Goal: Information Seeking & Learning: Learn about a topic

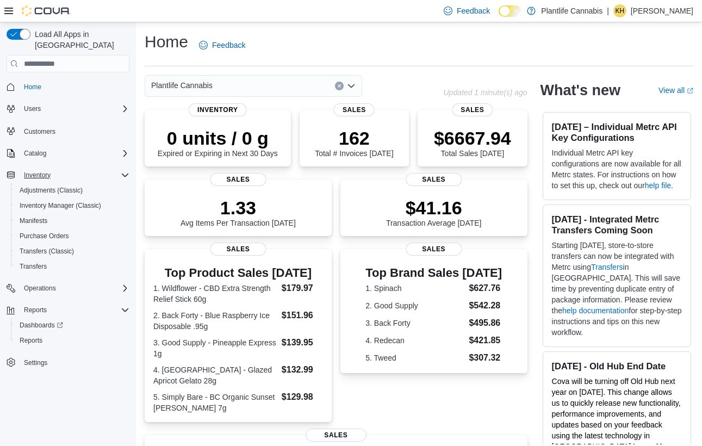
click at [124, 171] on icon "Complex example" at bounding box center [125, 175] width 9 height 9
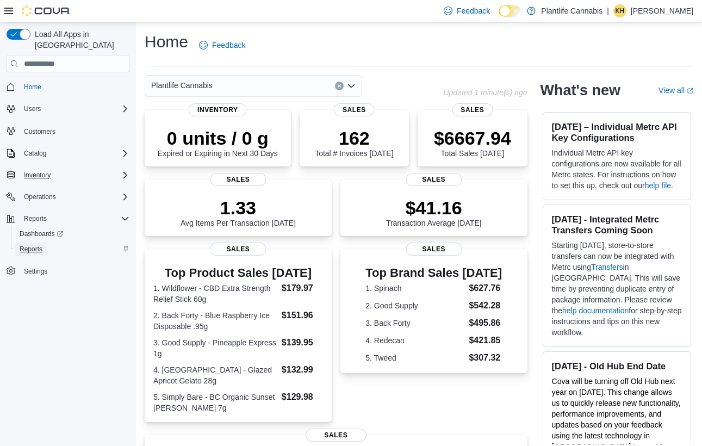
click at [34, 243] on span "Reports" at bounding box center [31, 249] width 23 height 13
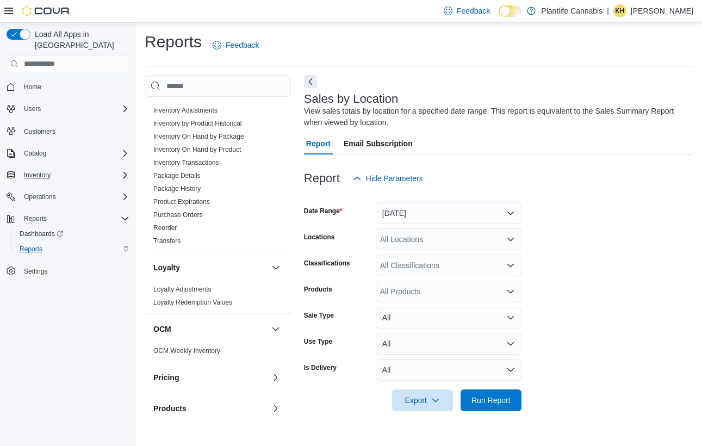
scroll to position [531, 0]
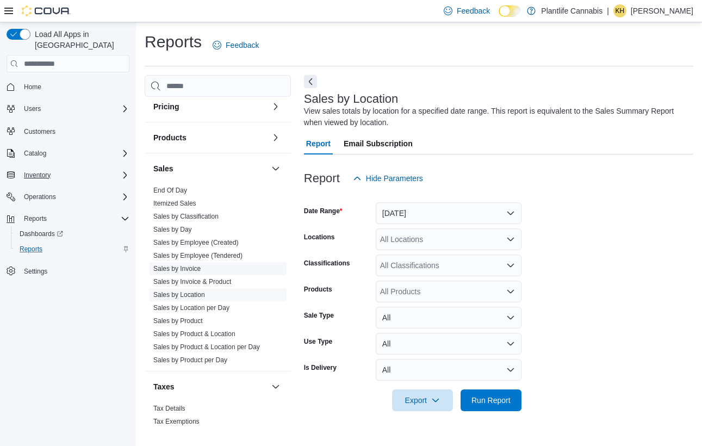
click at [207, 269] on span "Sales by Invoice" at bounding box center [218, 268] width 138 height 13
click at [191, 267] on link "Sales by Invoice" at bounding box center [176, 269] width 47 height 8
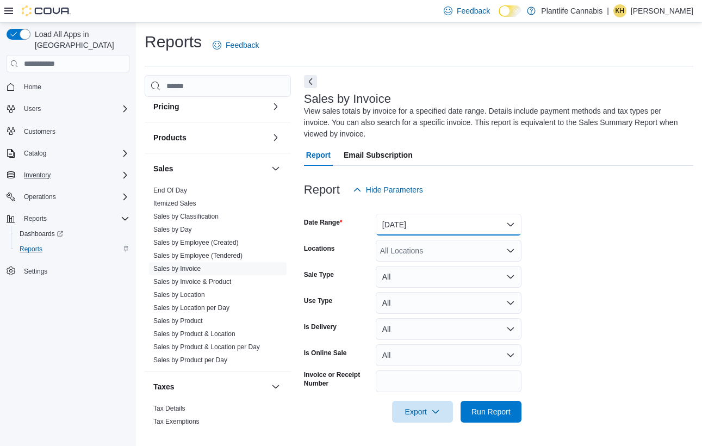
click at [455, 229] on button "[DATE]" at bounding box center [449, 225] width 146 height 22
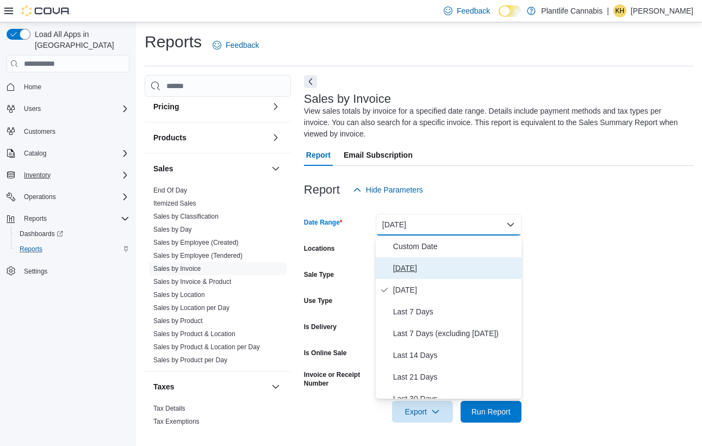
click at [425, 267] on span "[DATE]" at bounding box center [455, 268] width 124 height 13
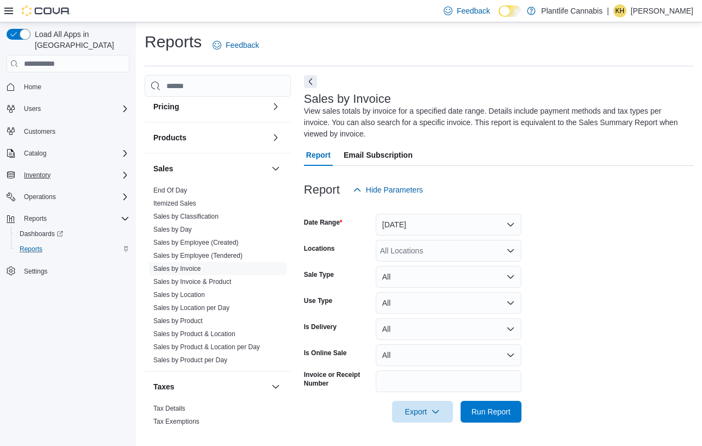
click at [426, 253] on div "All Locations" at bounding box center [449, 251] width 146 height 22
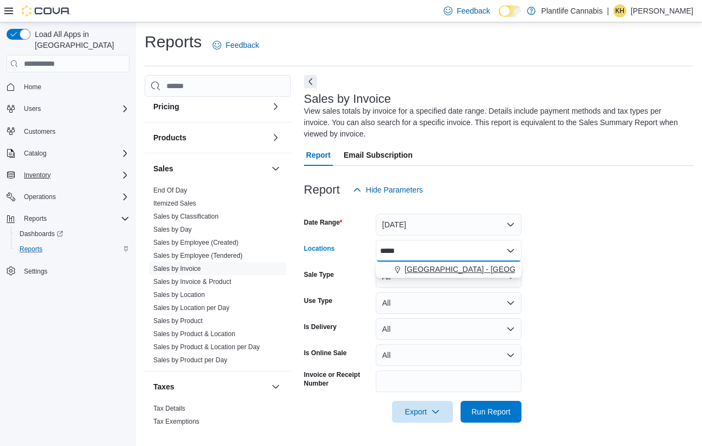
type input "*****"
click at [428, 271] on span "[GEOGRAPHIC_DATA] - [GEOGRAPHIC_DATA]" at bounding box center [487, 269] width 165 height 11
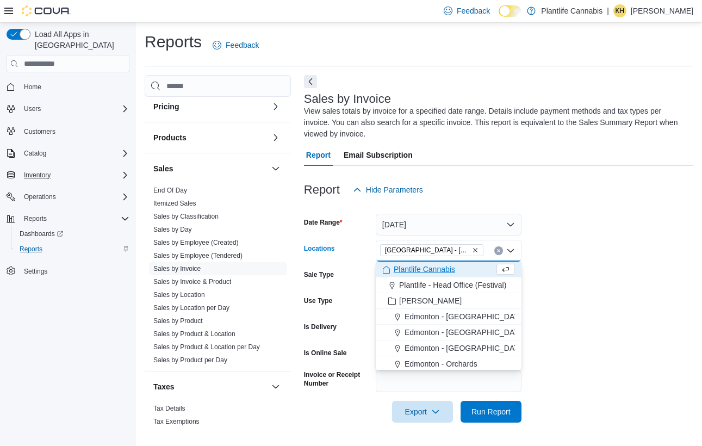
click at [576, 349] on form "Date Range [DATE] Locations [GEOGRAPHIC_DATA] - [GEOGRAPHIC_DATA] Combo box. Se…" at bounding box center [498, 312] width 389 height 222
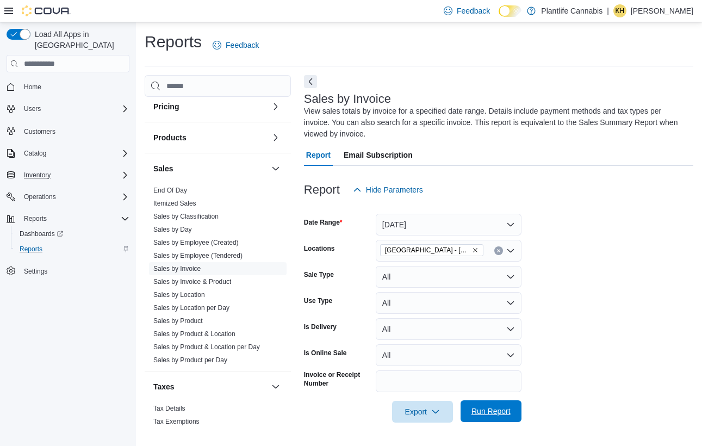
click at [491, 416] on span "Run Report" at bounding box center [490, 411] width 39 height 11
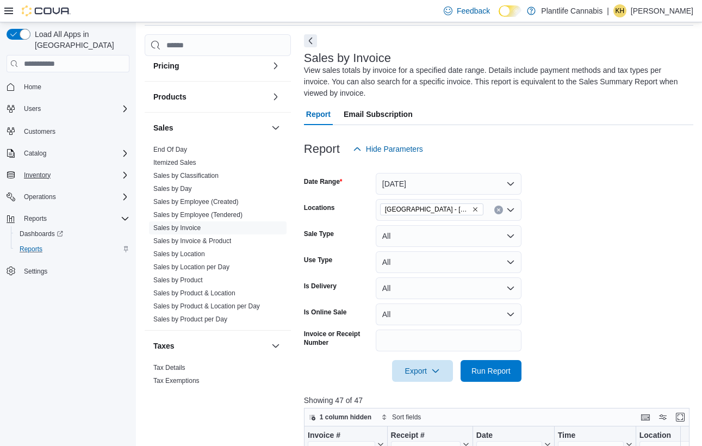
scroll to position [35, 0]
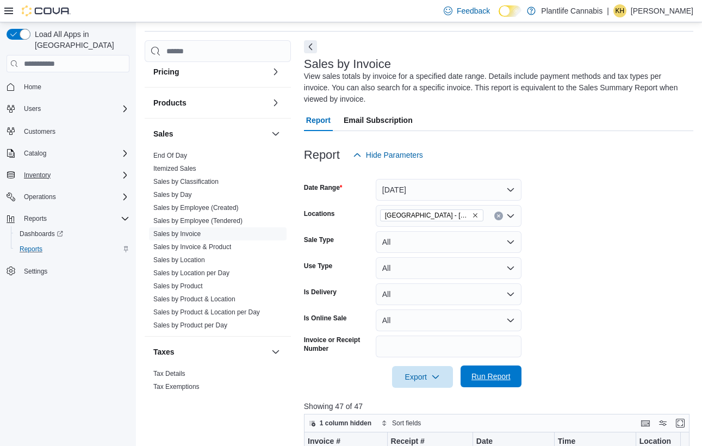
click at [495, 381] on span "Run Report" at bounding box center [490, 376] width 39 height 11
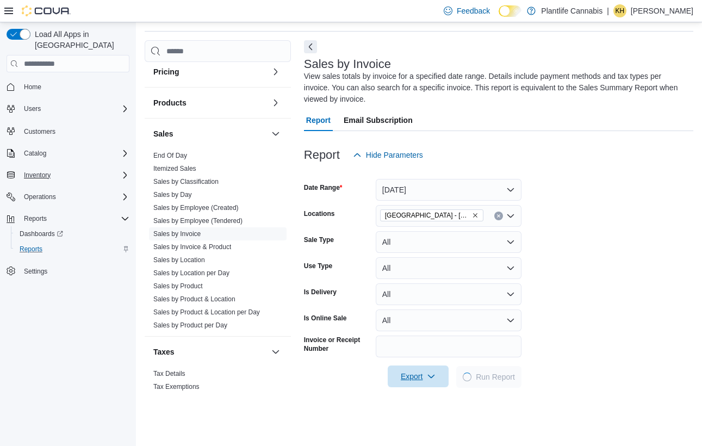
click at [426, 378] on span "Export" at bounding box center [418, 376] width 48 height 22
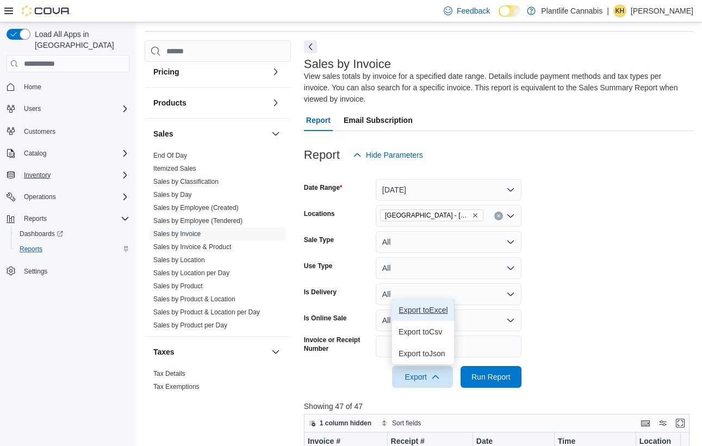
click at [421, 311] on span "Export to Excel" at bounding box center [423, 310] width 49 height 9
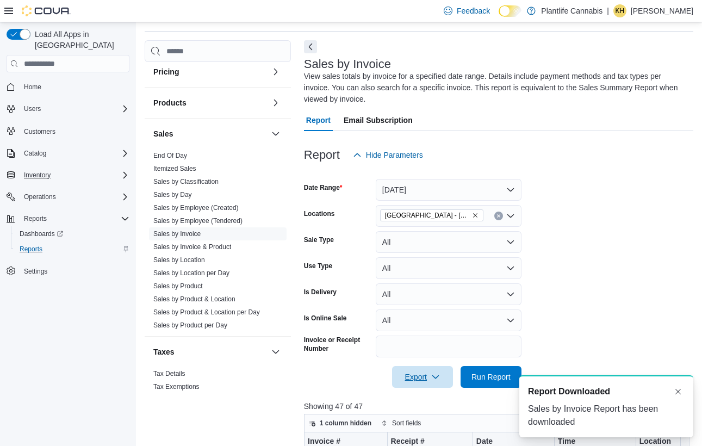
scroll to position [0, 0]
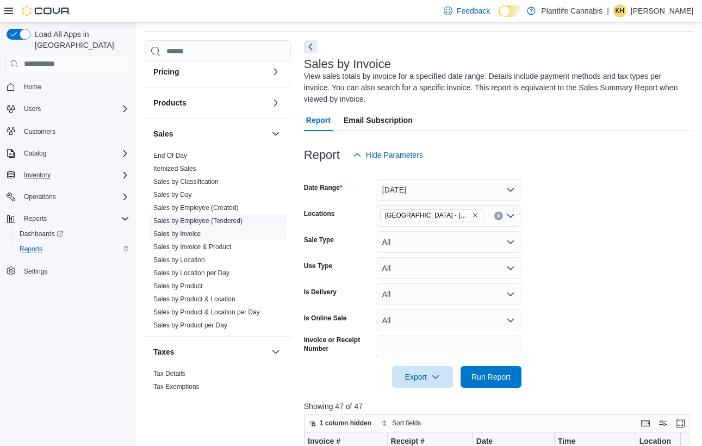
click at [198, 221] on link "Sales by Employee (Tendered)" at bounding box center [197, 221] width 89 height 8
click at [198, 188] on span "Sales by Classification" at bounding box center [218, 181] width 138 height 13
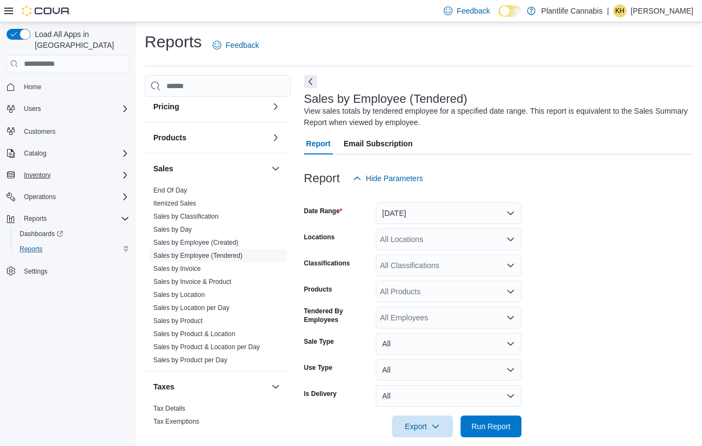
scroll to position [13, 0]
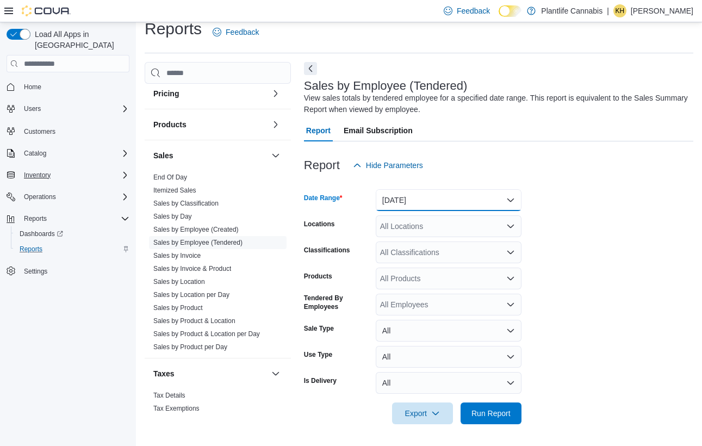
click at [450, 201] on button "[DATE]" at bounding box center [449, 200] width 146 height 22
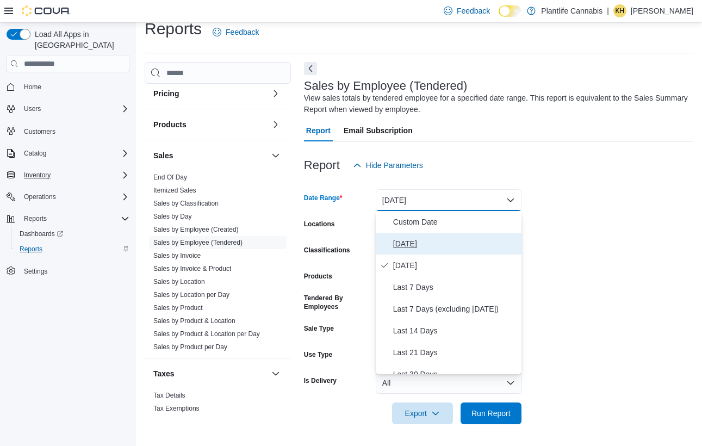
click at [451, 241] on span "[DATE]" at bounding box center [455, 243] width 124 height 13
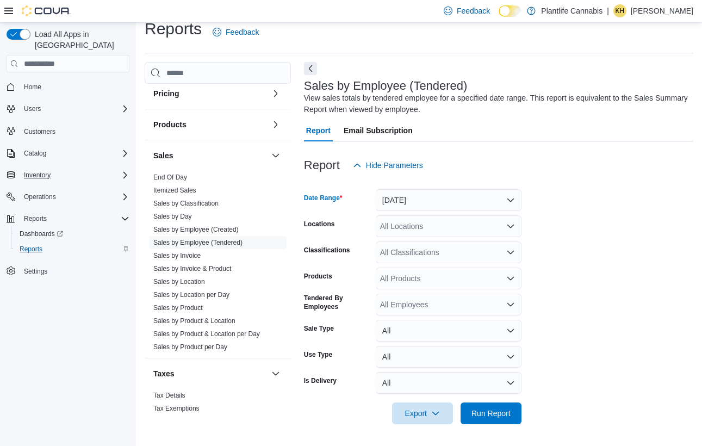
click at [444, 227] on div "All Locations" at bounding box center [449, 226] width 146 height 22
type input "********"
click at [462, 245] on span "[GEOGRAPHIC_DATA] - [GEOGRAPHIC_DATA]" at bounding box center [487, 244] width 165 height 11
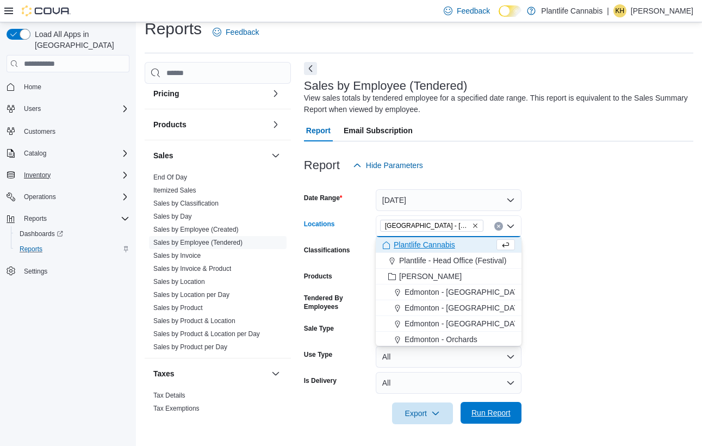
click at [504, 418] on span "Run Report" at bounding box center [491, 413] width 48 height 22
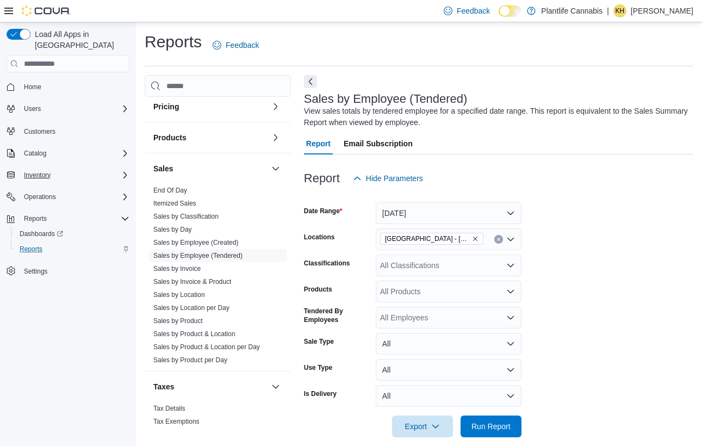
click at [403, 267] on div "All Classifications" at bounding box center [449, 265] width 146 height 22
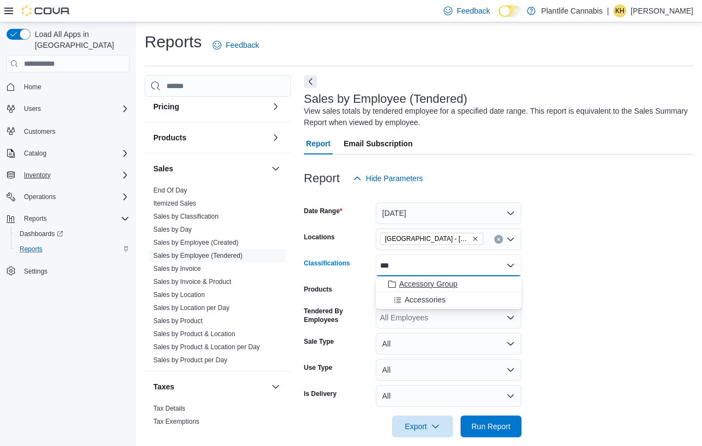
type input "***"
click at [411, 282] on span "Accessory Group" at bounding box center [428, 283] width 58 height 11
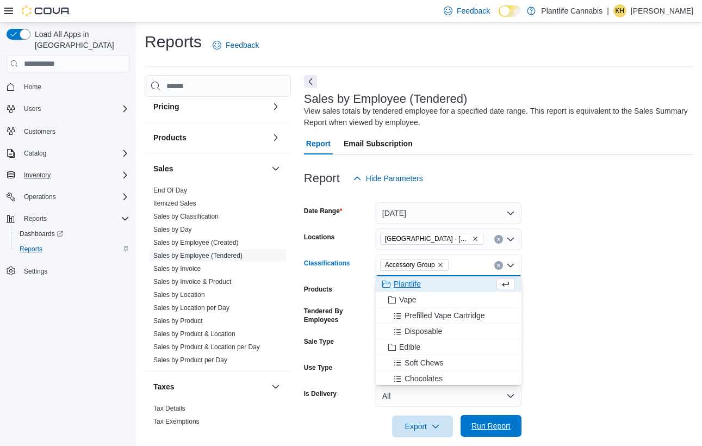
click at [492, 427] on span "Run Report" at bounding box center [490, 425] width 39 height 11
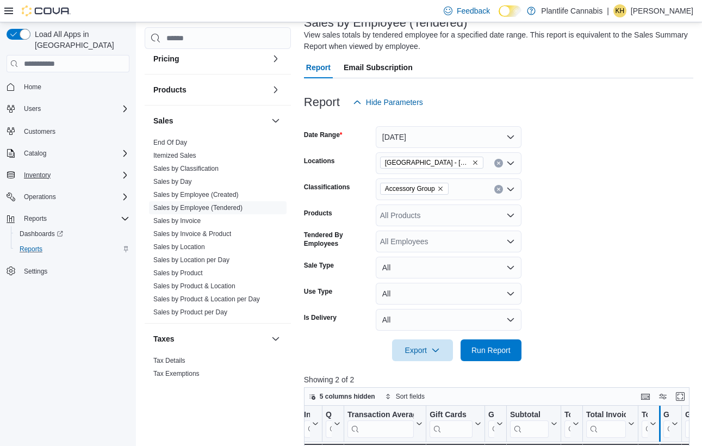
scroll to position [57, 0]
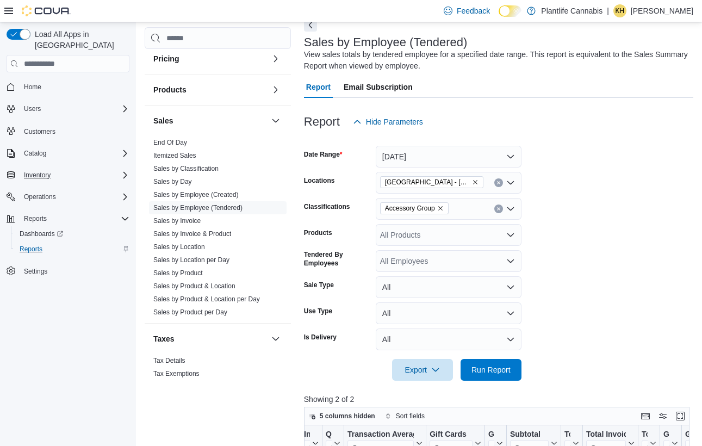
click at [444, 207] on icon "Remove Accessory Group from selection in this group" at bounding box center [440, 208] width 7 height 7
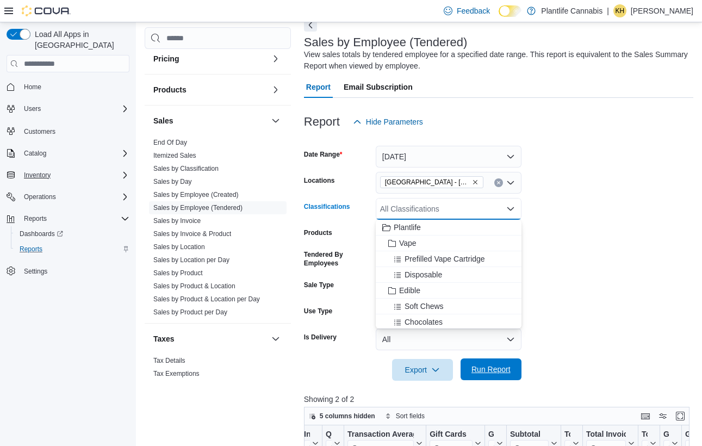
click at [478, 363] on span "Run Report" at bounding box center [491, 369] width 48 height 22
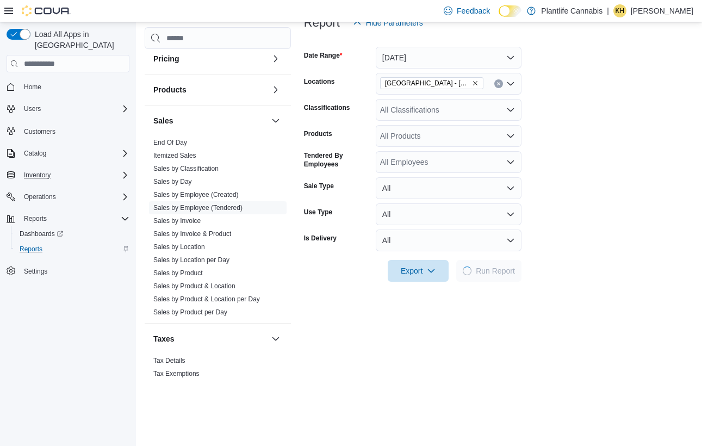
scroll to position [158, 0]
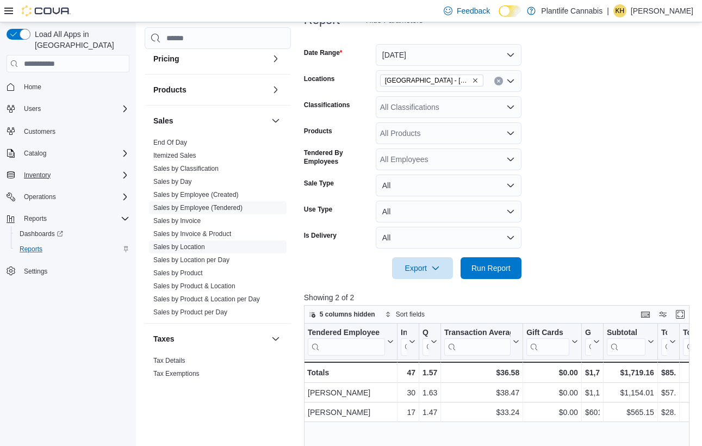
click at [200, 249] on link "Sales by Location" at bounding box center [179, 247] width 52 height 8
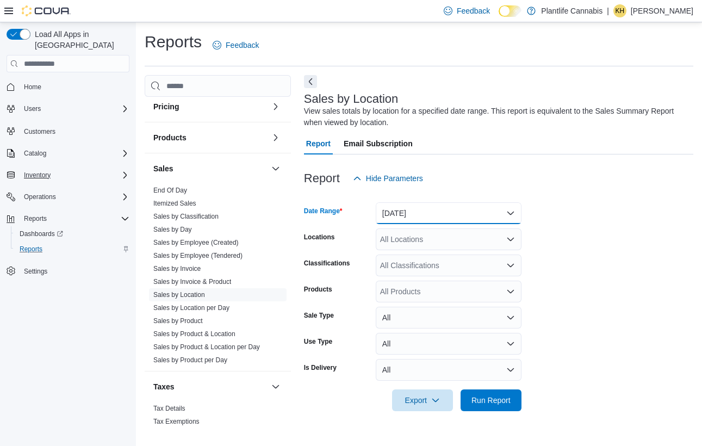
click at [428, 217] on button "[DATE]" at bounding box center [449, 213] width 146 height 22
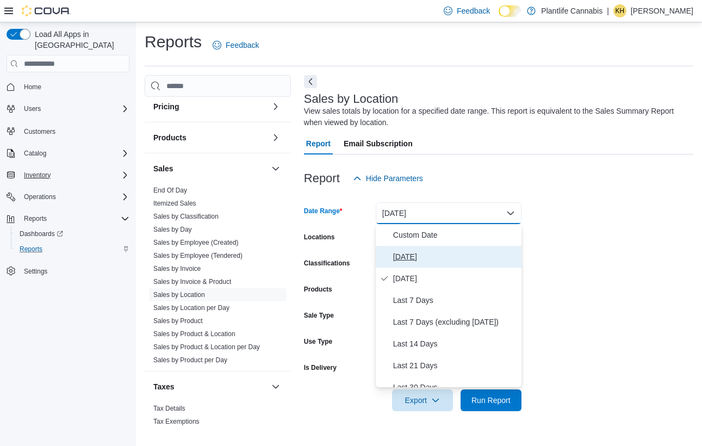
click at [436, 251] on span "[DATE]" at bounding box center [455, 256] width 124 height 13
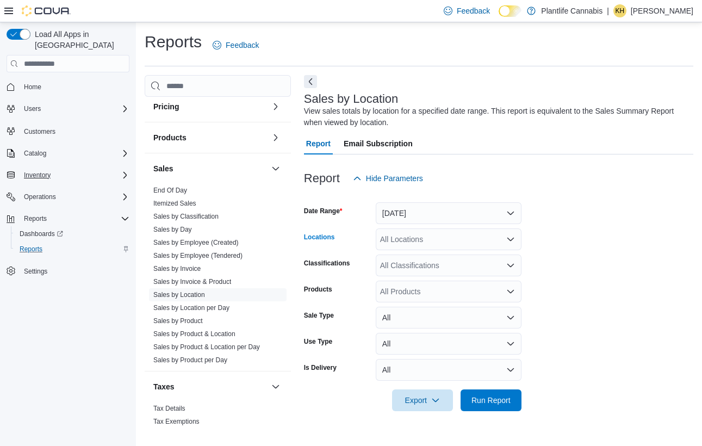
click at [433, 241] on div "All Locations" at bounding box center [449, 239] width 146 height 22
type input "********"
click at [438, 259] on span "[GEOGRAPHIC_DATA] - [GEOGRAPHIC_DATA]" at bounding box center [487, 257] width 165 height 11
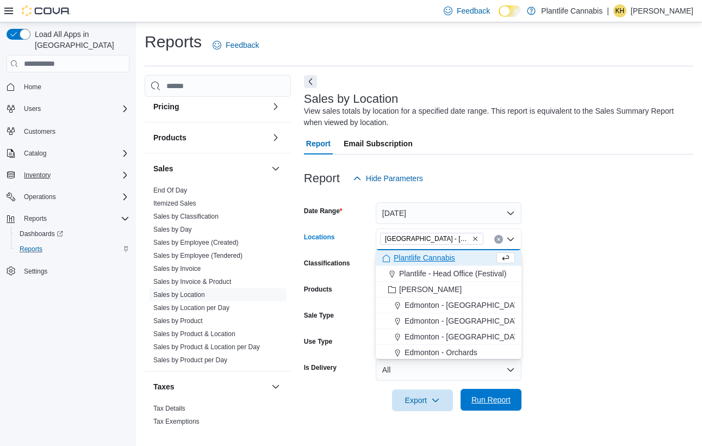
click at [510, 404] on span "Run Report" at bounding box center [490, 399] width 39 height 11
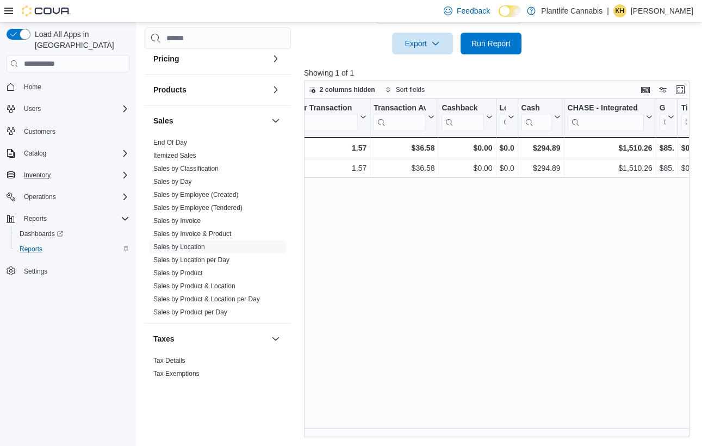
scroll to position [0, 1109]
